Goal: Task Accomplishment & Management: Manage account settings

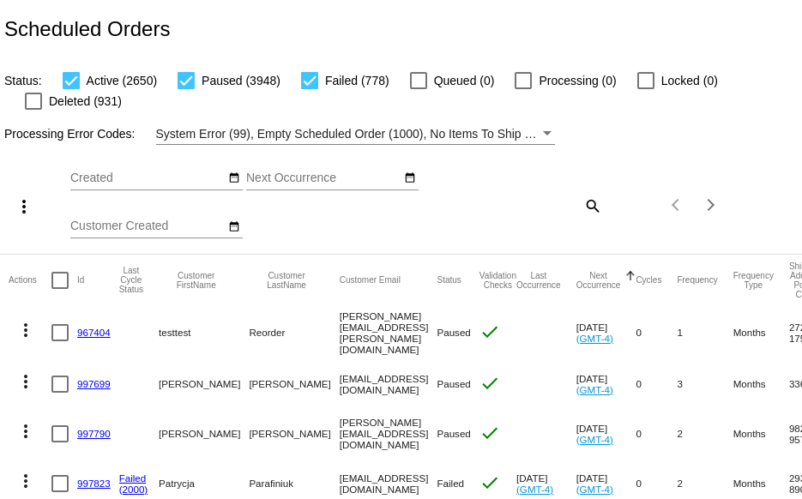
click at [581, 208] on mat-icon "search" at bounding box center [591, 205] width 21 height 27
click at [558, 208] on input "Search" at bounding box center [535, 203] width 133 height 14
paste input "https://simplekneads.reamaze.com/admin/conversations/new-customer-message-on-se…"
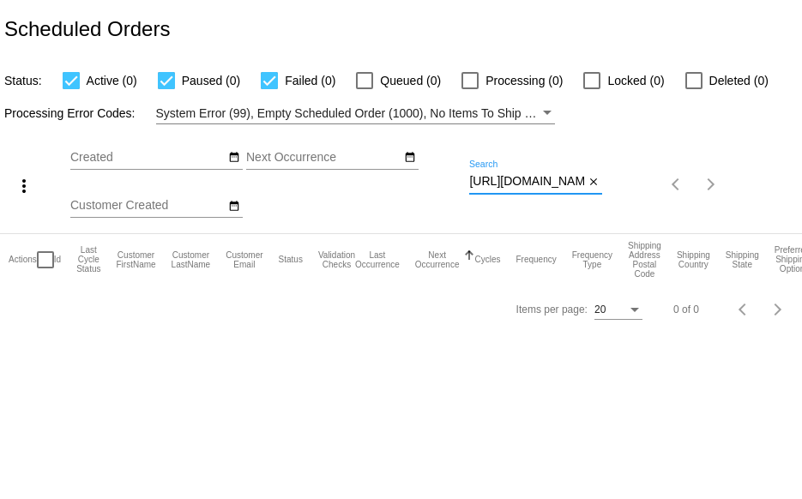
scroll to position [0, 504]
click at [665, 191] on div "more_vert Sep Jan Feb Mar Apr 1" at bounding box center [401, 178] width 802 height 109
paste input "jdorward45@gmail.co"
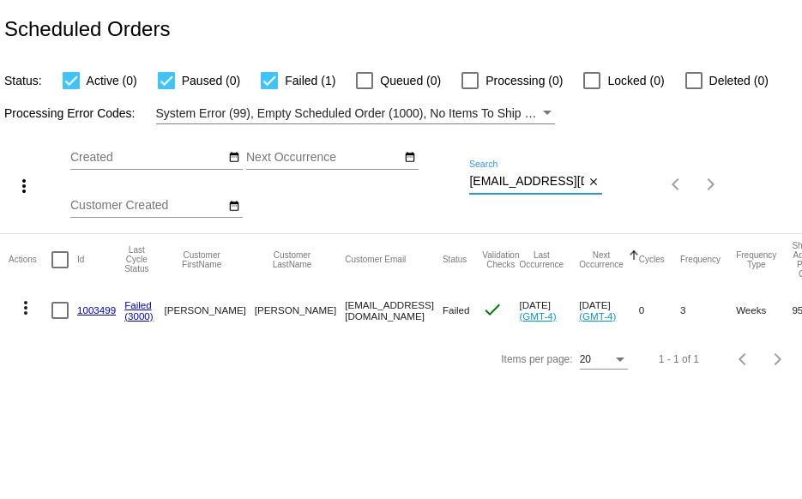
scroll to position [0, 10]
drag, startPoint x: 469, startPoint y: 178, endPoint x: 615, endPoint y: 184, distance: 145.9
click at [615, 184] on div "more_vert Sep Jan Feb Mar Apr 1" at bounding box center [401, 178] width 802 height 109
paste input "rcdorward@ao"
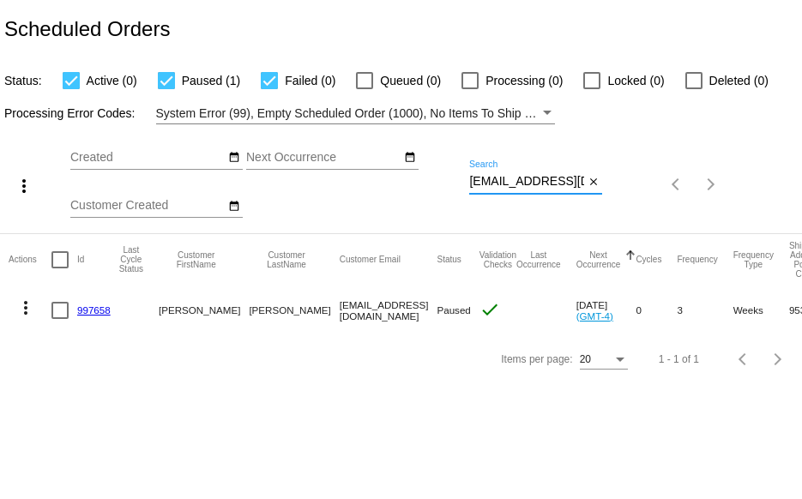
type input "rcdorward@aol.com"
click at [99, 308] on link "997658" at bounding box center [93, 309] width 33 height 11
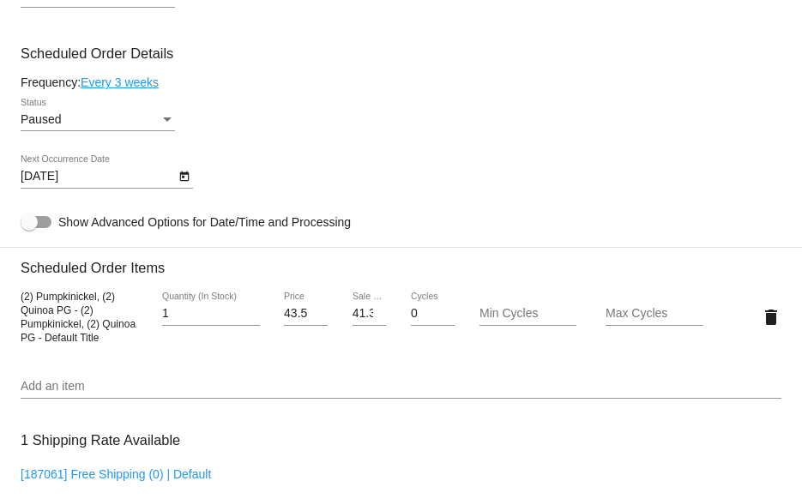
scroll to position [858, 0]
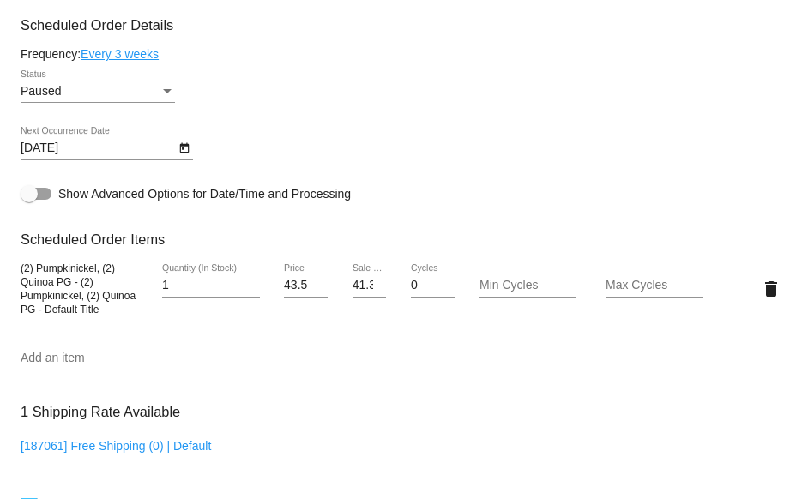
click at [54, 365] on input "Add an item" at bounding box center [401, 359] width 761 height 14
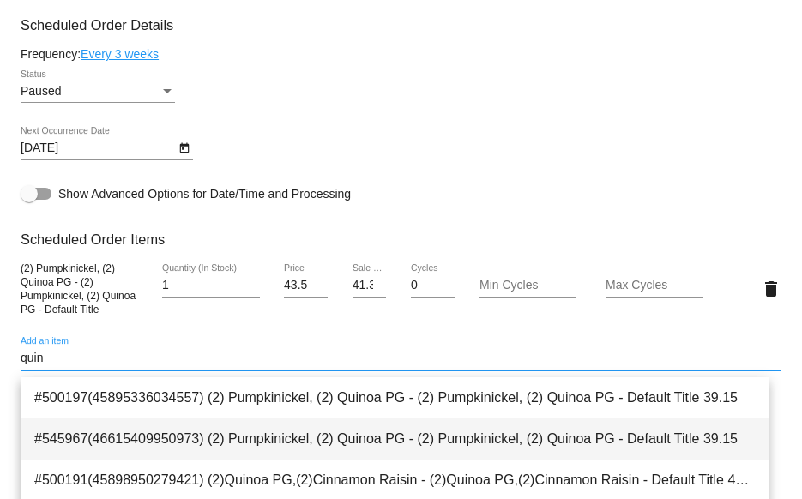
scroll to position [27, 0]
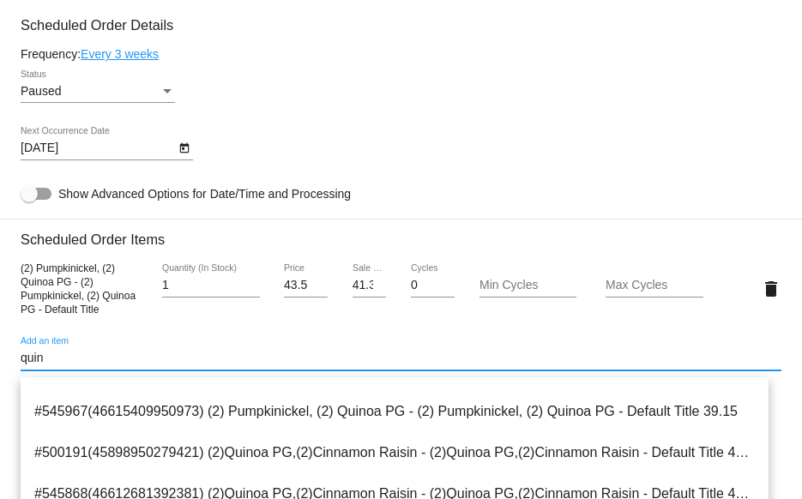
type input "quin"
click at [786, 418] on mat-card "Customer 6146518: judith dorward rcdorward@aol.com Customer Shipping Enter Ship…" at bounding box center [401, 255] width 802 height 1735
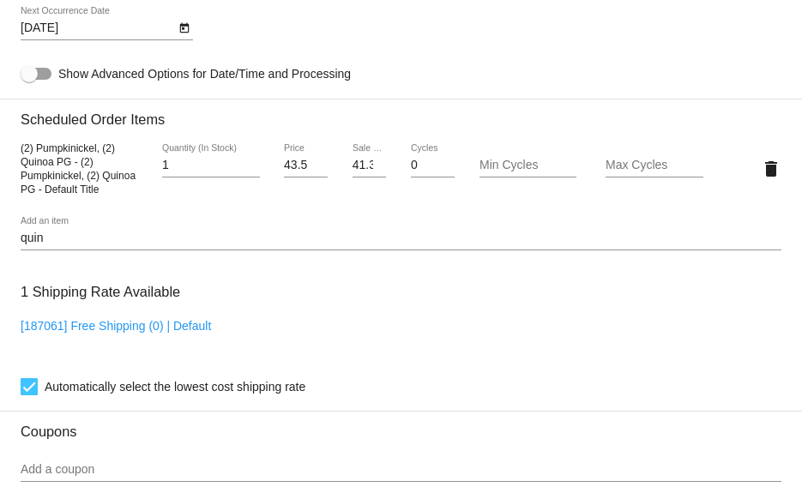
scroll to position [1009, 0]
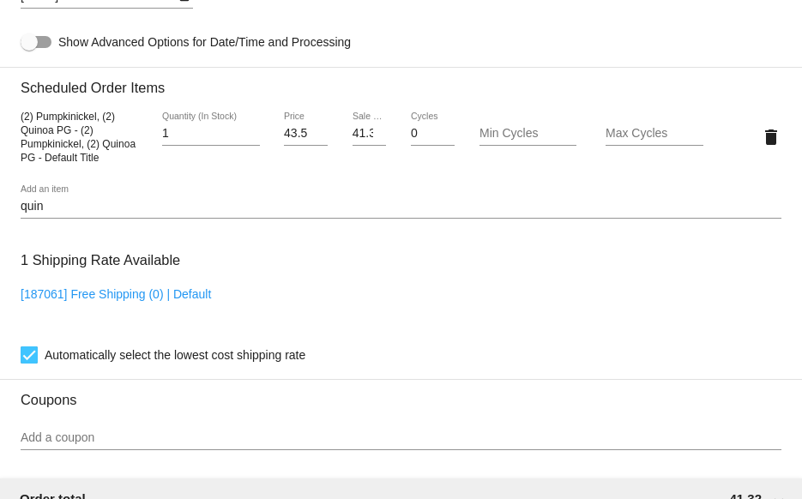
click at [101, 214] on input "quin" at bounding box center [401, 207] width 761 height 14
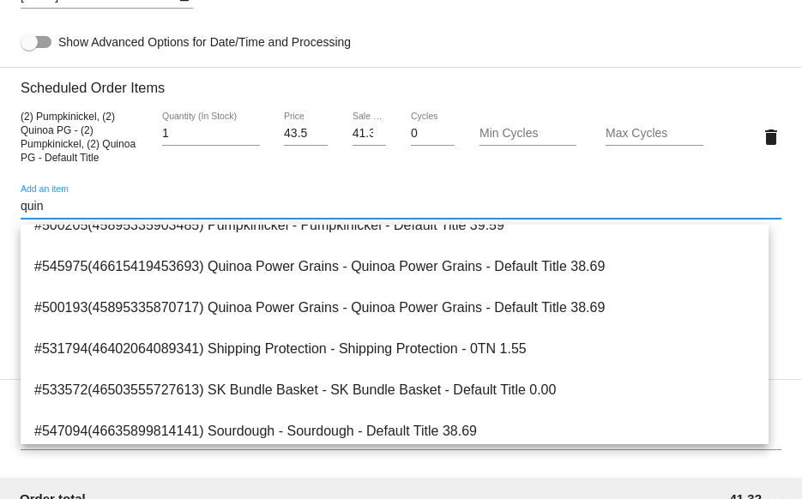
scroll to position [772, 0]
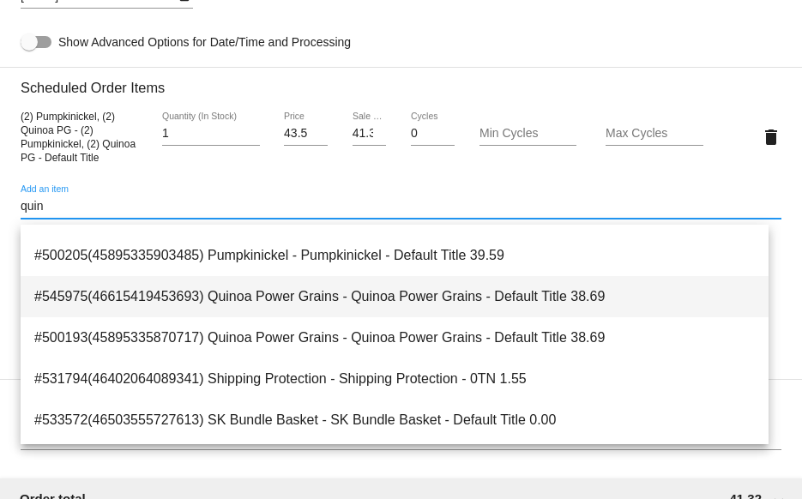
click at [145, 301] on span "#545975(46615419453693) Quinoa Power Grains - Quinoa Power Grains - Default Tit…" at bounding box center [394, 296] width 720 height 41
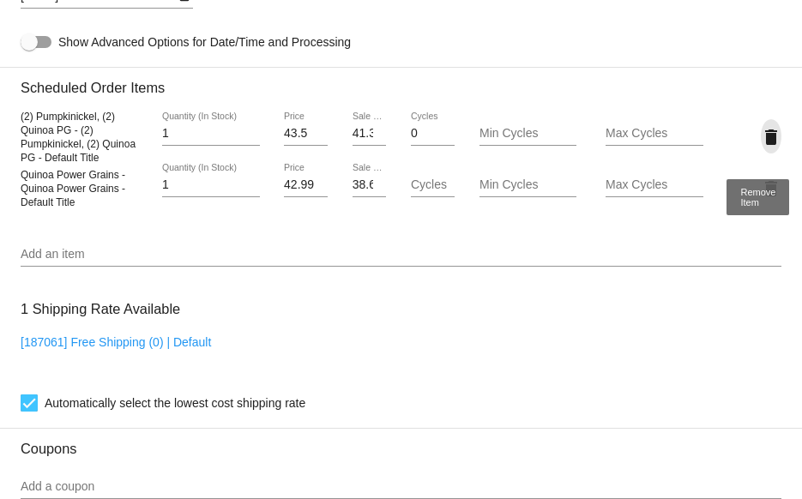
click at [761, 135] on mat-icon "delete" at bounding box center [771, 137] width 21 height 21
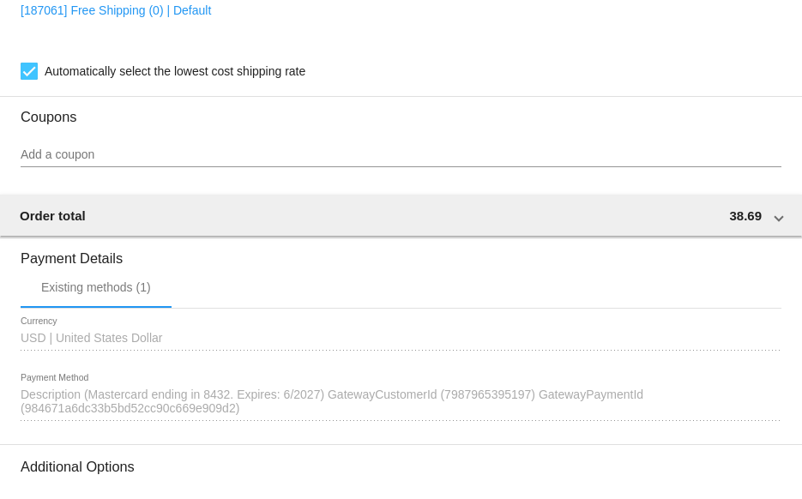
scroll to position [1478, 0]
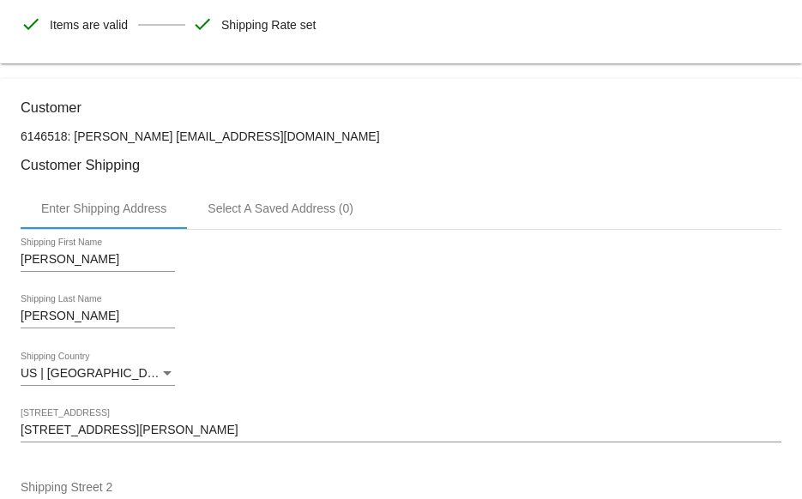
scroll to position [0, 0]
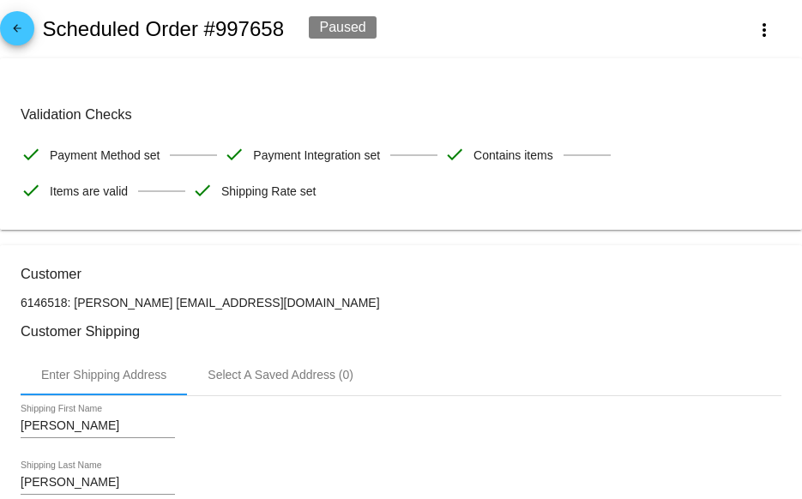
click at [20, 17] on span "arrow_back" at bounding box center [17, 32] width 21 height 42
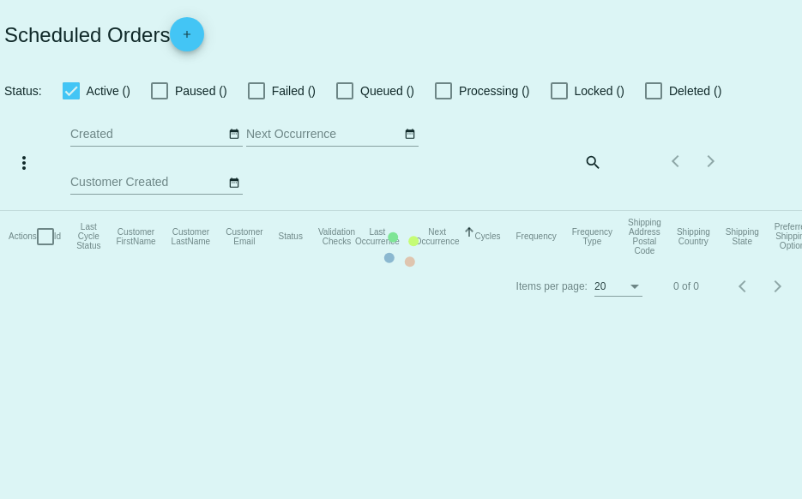
checkbox input "true"
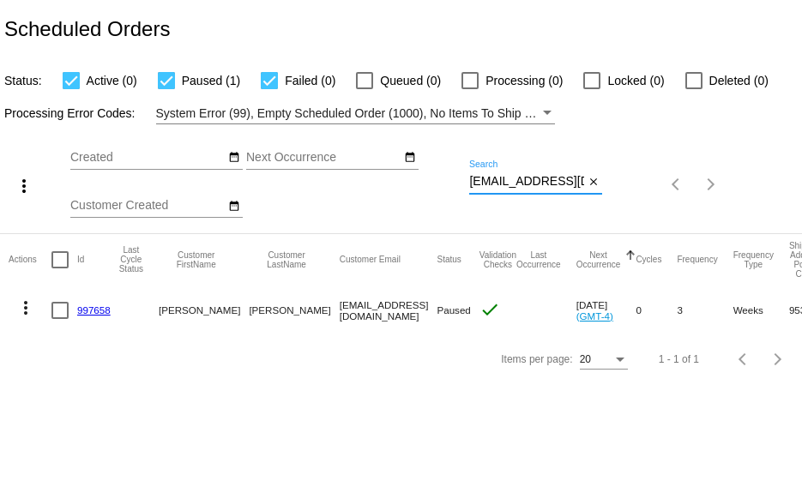
drag, startPoint x: 469, startPoint y: 181, endPoint x: 578, endPoint y: 185, distance: 109.0
click at [578, 185] on input "rcdorward@aol.com" at bounding box center [526, 182] width 115 height 14
paste input "jdorward45@gmail.com"
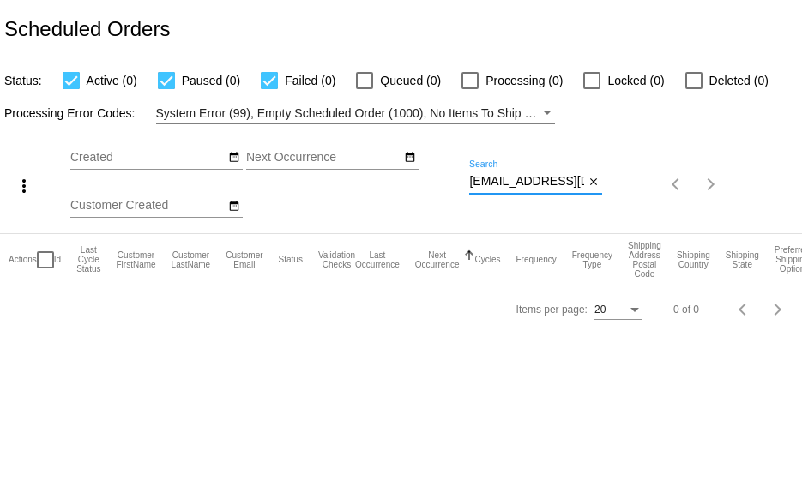
drag, startPoint x: 582, startPoint y: 181, endPoint x: 277, endPoint y: 184, distance: 305.3
click at [277, 184] on div "more_vert Sep Jan Feb Mar Apr 1" at bounding box center [401, 178] width 802 height 109
paste input
drag, startPoint x: 469, startPoint y: 184, endPoint x: 653, endPoint y: 195, distance: 184.7
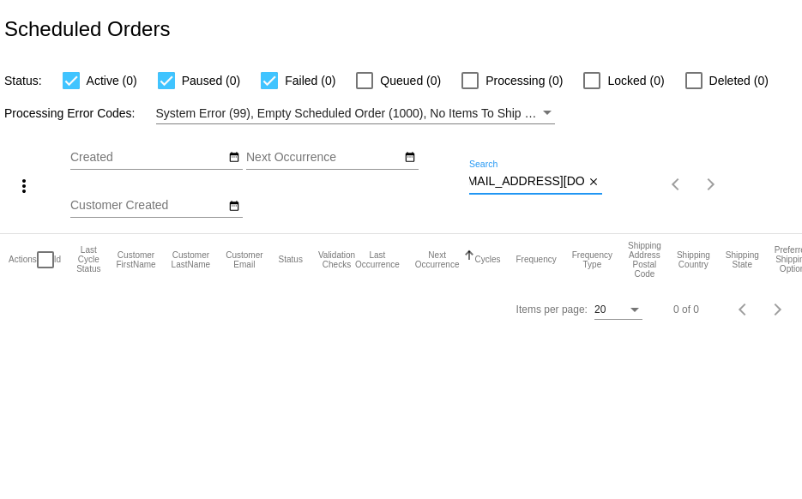
click at [653, 195] on div "more_vert Sep Jan Feb Mar Apr 1" at bounding box center [401, 178] width 802 height 109
paste input
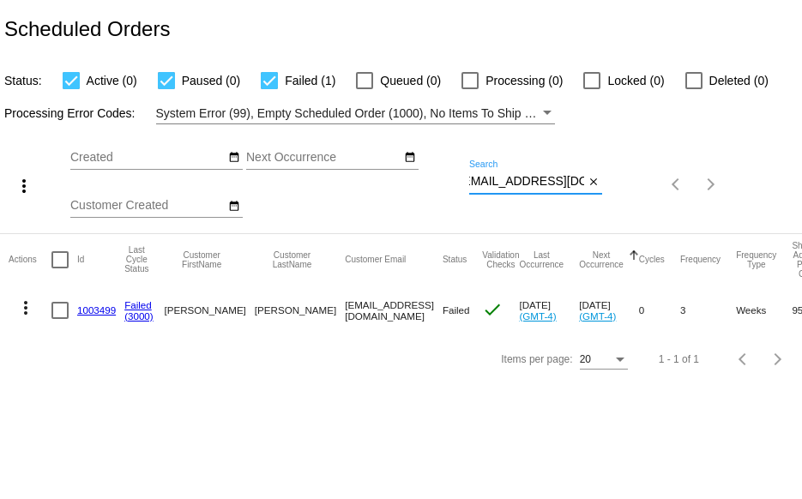
type input "jdorward45@gmail.com"
click at [79, 309] on link "1003499" at bounding box center [96, 309] width 39 height 11
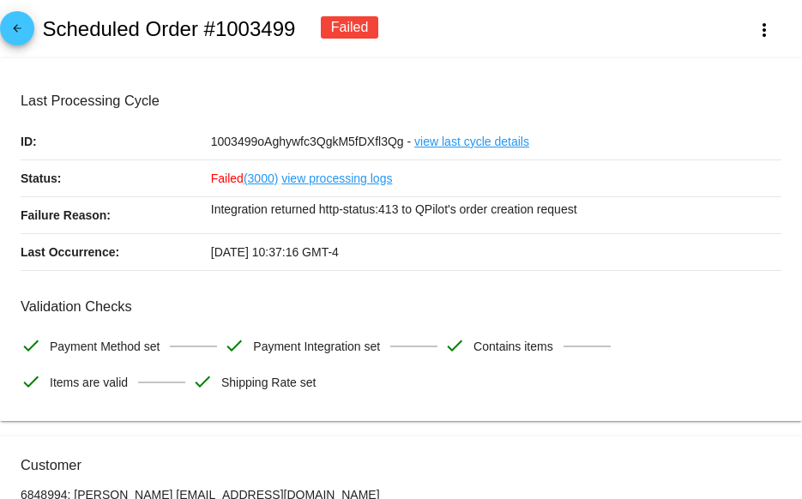
click at [13, 38] on mat-icon "arrow_back" at bounding box center [17, 32] width 21 height 21
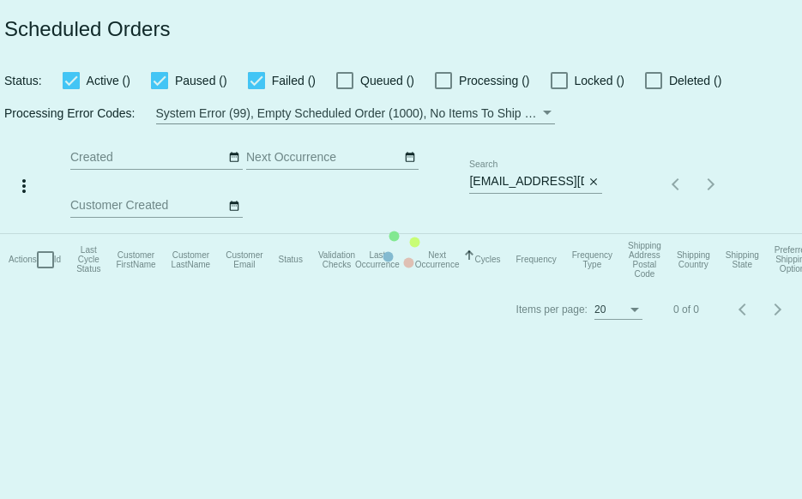
checkbox input "true"
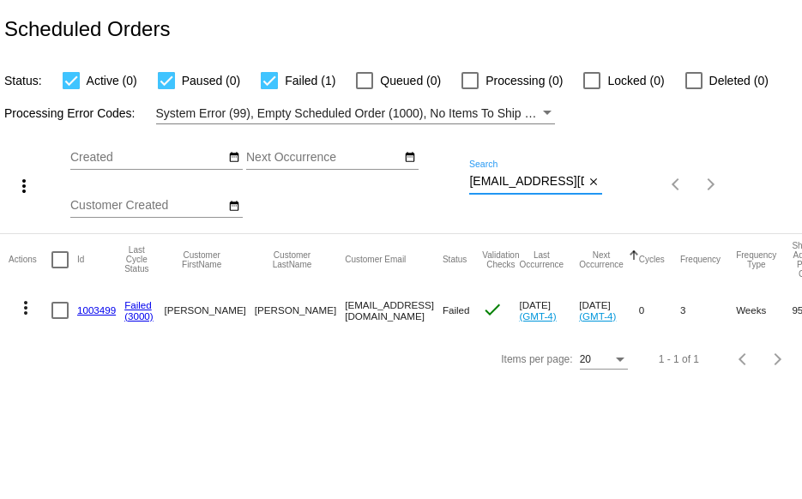
scroll to position [0, 10]
drag, startPoint x: 469, startPoint y: 181, endPoint x: 617, endPoint y: 192, distance: 147.9
click at [617, 192] on div "more_vert Sep Jan Feb Mar Apr 1" at bounding box center [401, 178] width 802 height 109
paste input "rcdorward@ao"
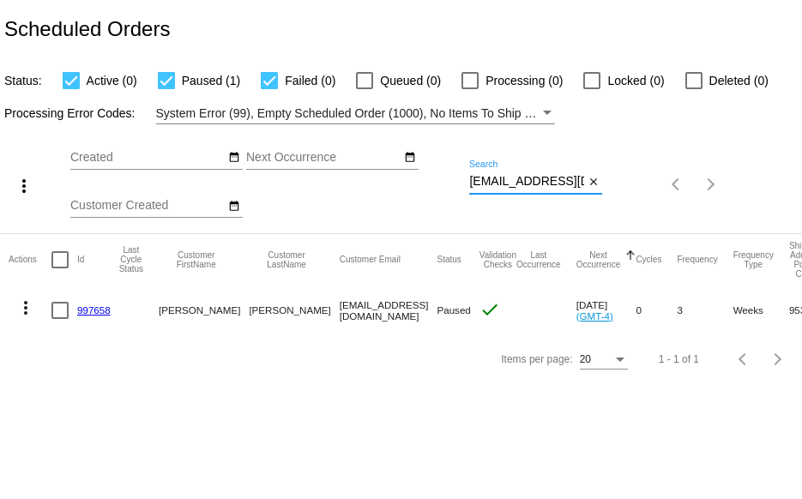
type input "rcdorward@aol.com"
click at [92, 310] on link "997658" at bounding box center [93, 309] width 33 height 11
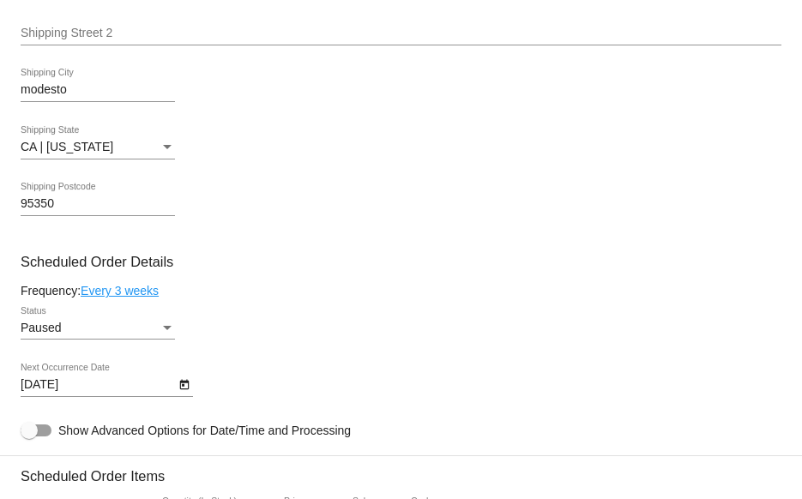
scroll to position [686, 0]
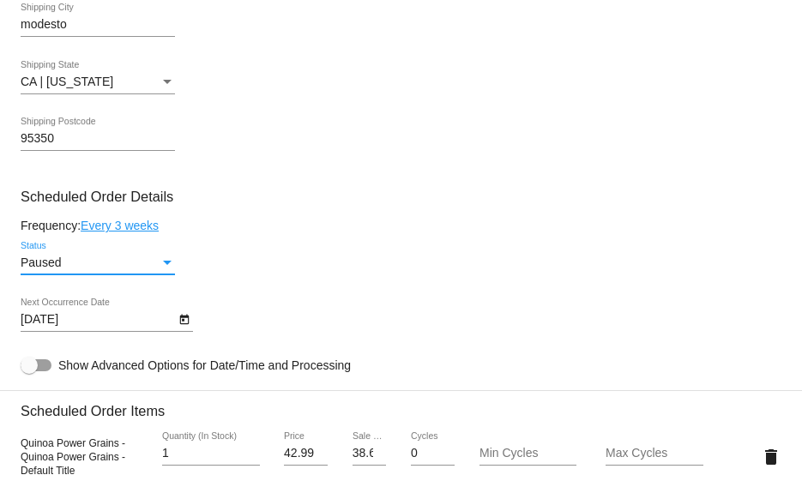
click at [142, 267] on div "Paused" at bounding box center [90, 263] width 139 height 14
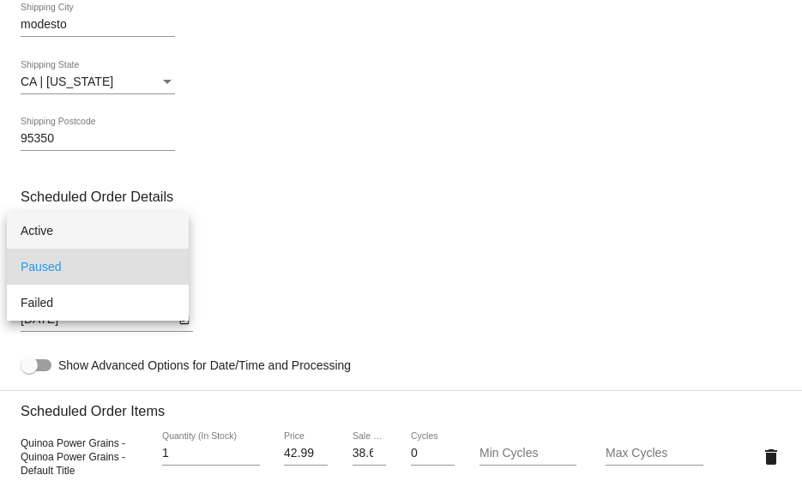
click at [61, 229] on span "Active" at bounding box center [98, 231] width 154 height 36
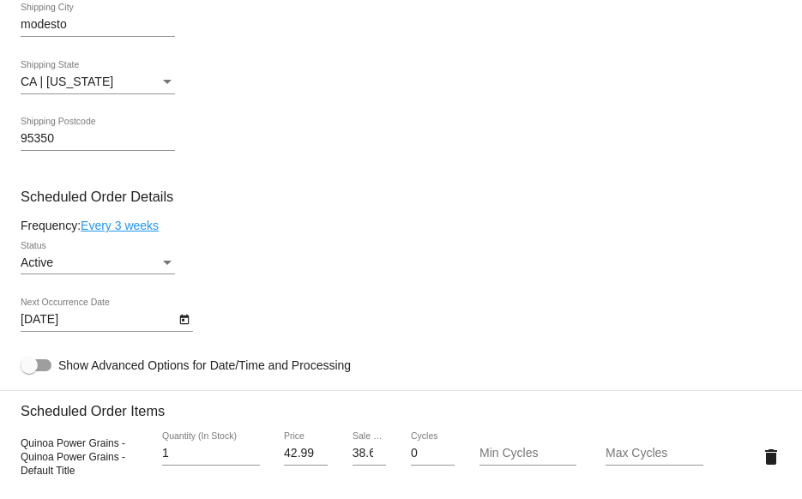
click at [344, 228] on div "Frequency: Every 3 weeks" at bounding box center [401, 226] width 761 height 14
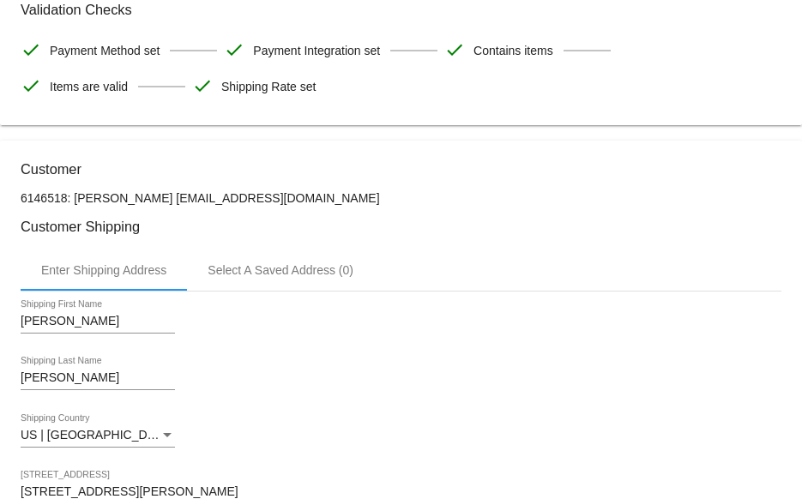
scroll to position [0, 0]
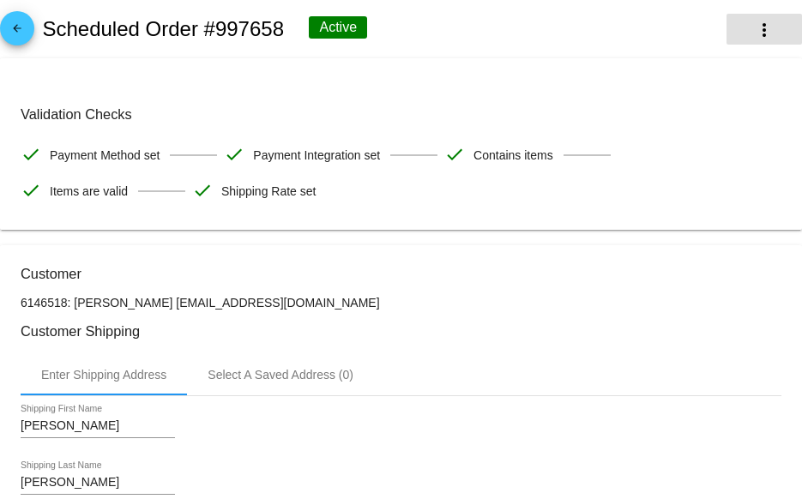
click at [764, 25] on button "more_vert" at bounding box center [763, 29] width 75 height 31
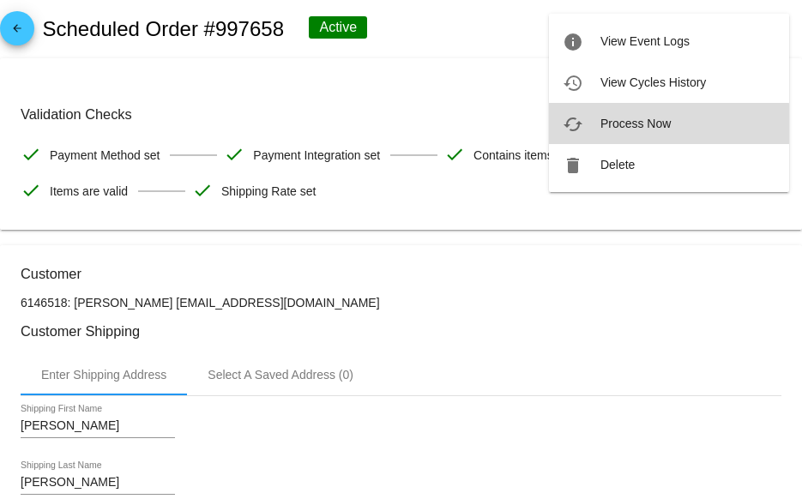
click at [600, 129] on span "Process Now" at bounding box center [635, 124] width 70 height 14
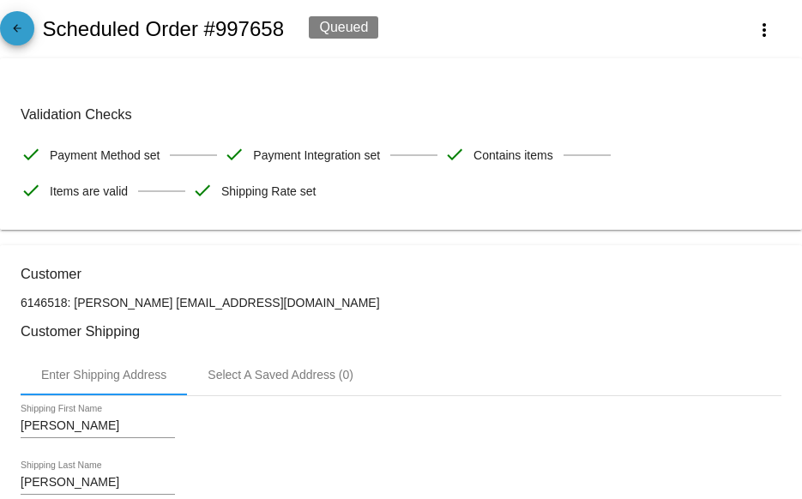
click at [23, 33] on mat-icon "arrow_back" at bounding box center [17, 32] width 21 height 21
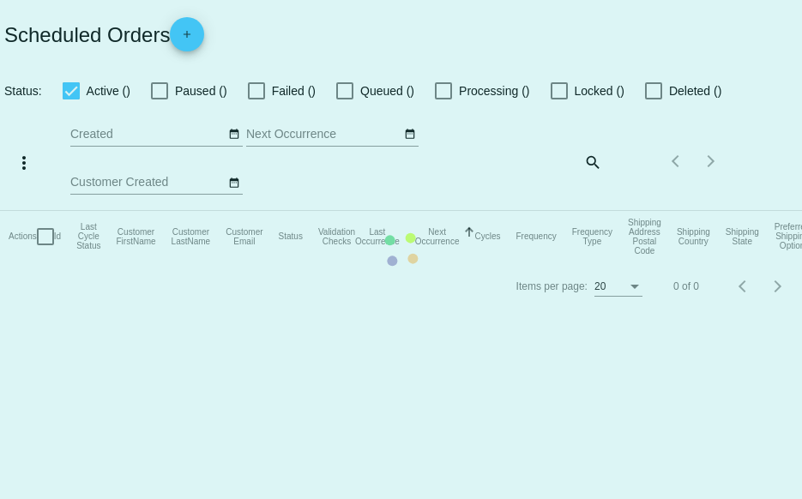
checkbox input "true"
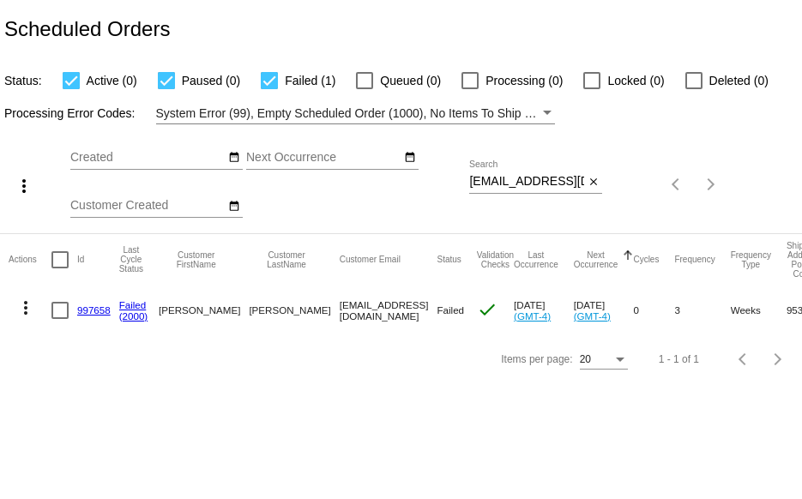
click at [448, 175] on div "Sep Jan Feb Mar Apr Su Mo" at bounding box center [269, 184] width 399 height 97
click at [696, 178] on div "more_vert Sep Jan Feb Mar Apr 1" at bounding box center [401, 178] width 802 height 109
paste input "musicgrl7777@gmai"
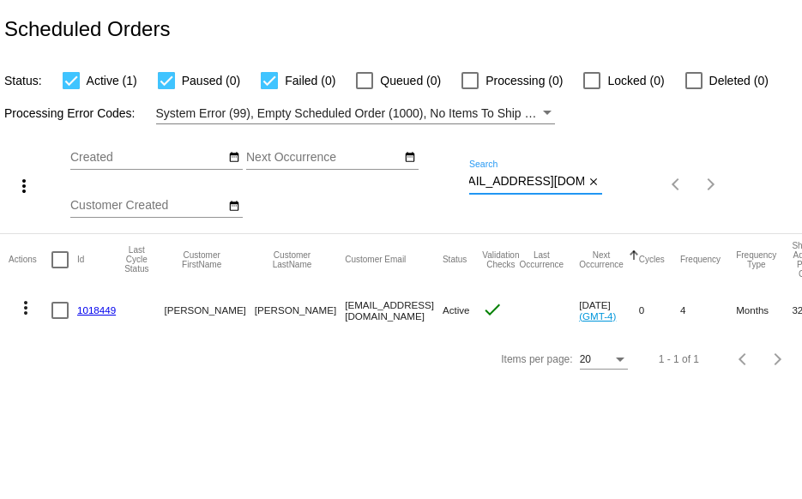
type input "musicgrl7777@gmail.com"
click at [22, 305] on mat-icon "more_vert" at bounding box center [25, 308] width 21 height 21
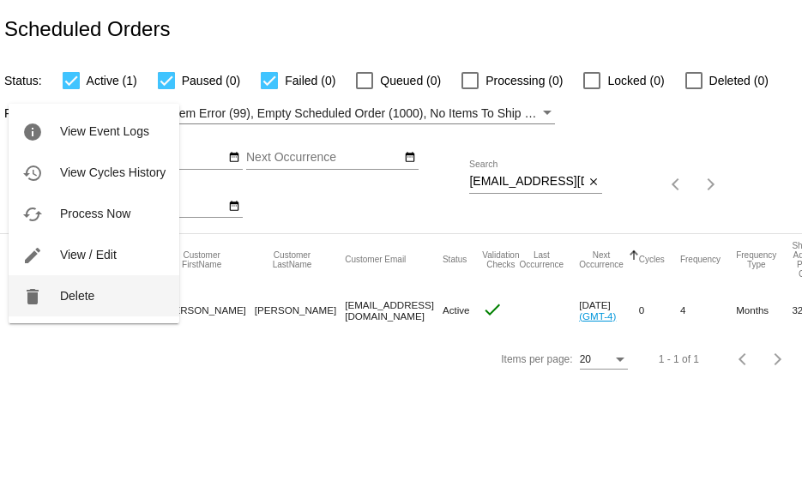
click at [57, 292] on button "delete Delete" at bounding box center [94, 295] width 171 height 41
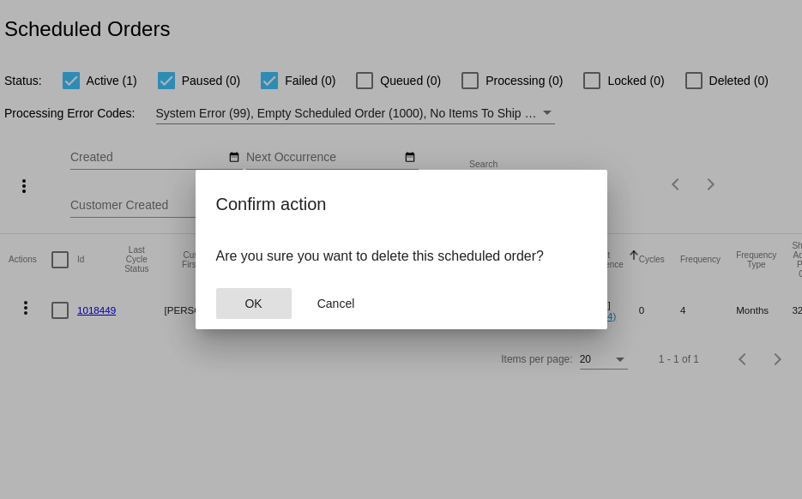
click at [244, 304] on button "OK" at bounding box center [253, 303] width 75 height 31
